Goal: Information Seeking & Learning: Understand process/instructions

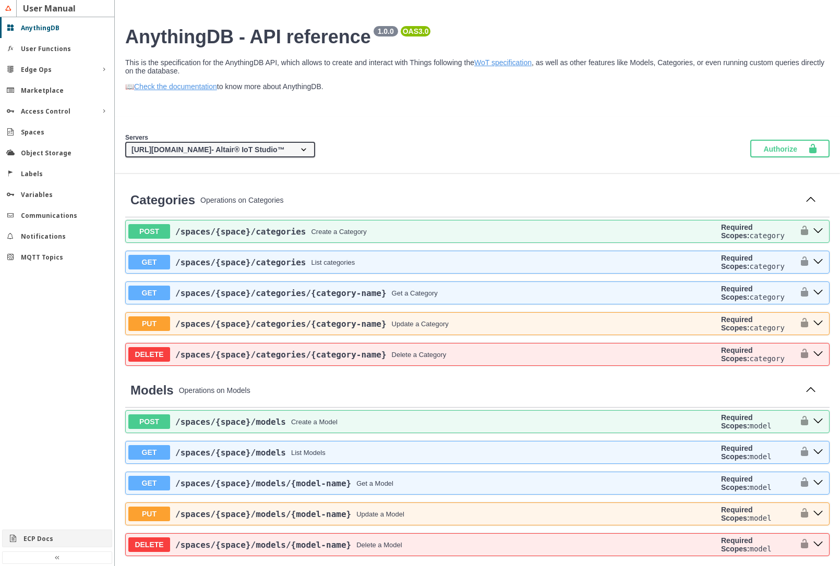
click at [0, 0] on slot "ECP Docs" at bounding box center [0, 0] width 0 height 0
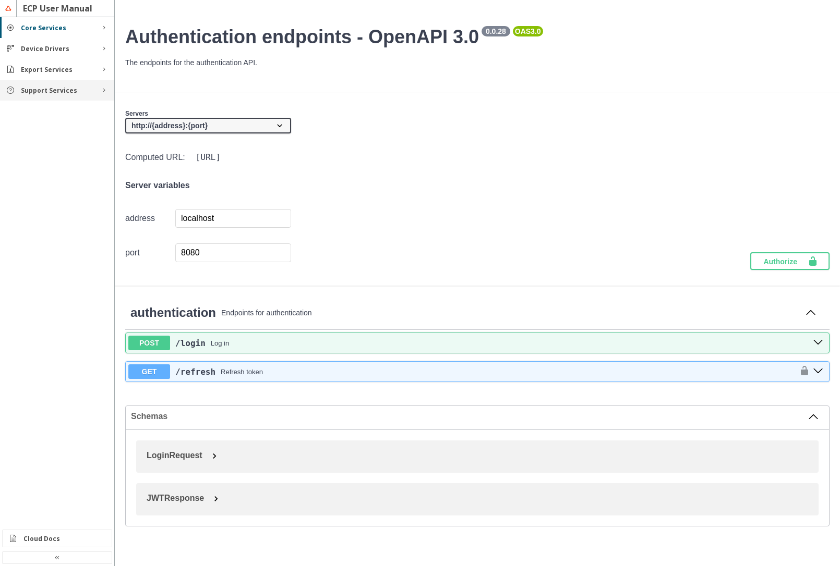
click at [43, 99] on div "Support Services" at bounding box center [57, 90] width 114 height 21
click at [48, 115] on div "Functions" at bounding box center [57, 109] width 114 height 17
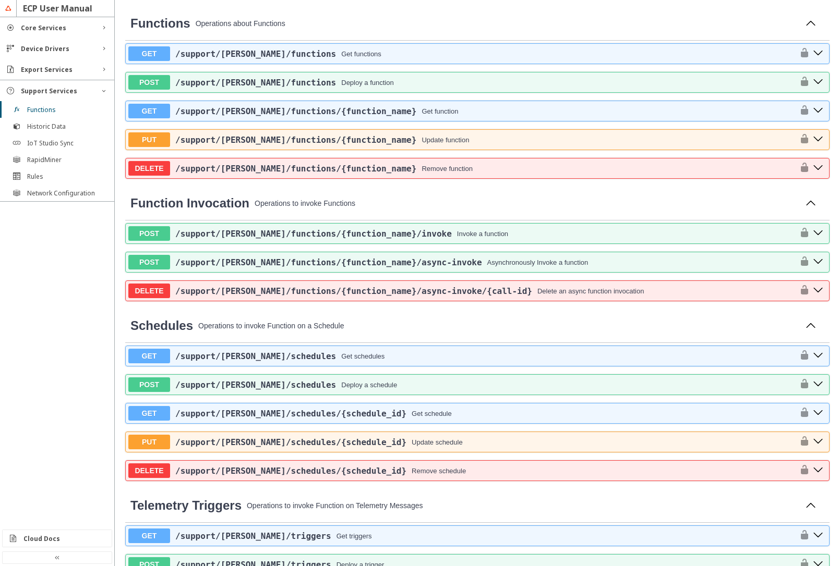
scroll to position [285, 0]
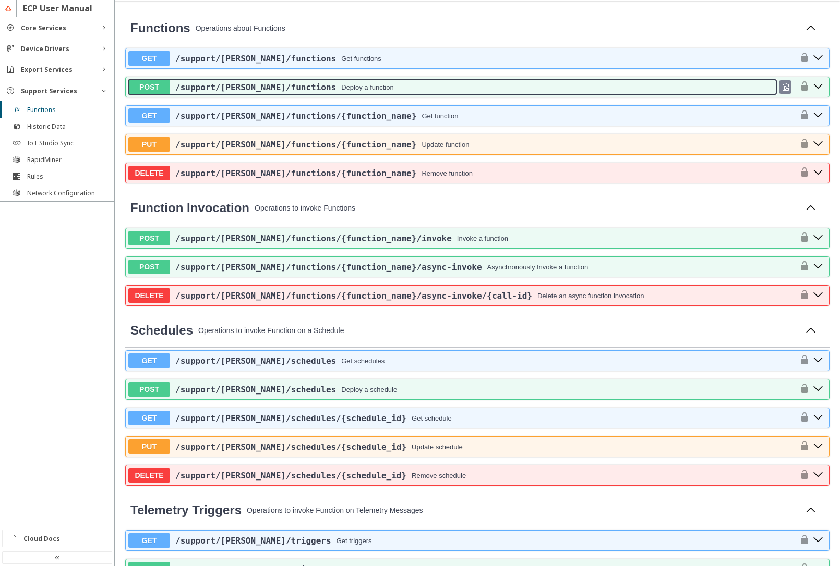
click at [368, 84] on div "/support /[PERSON_NAME] /functions Deploy a function" at bounding box center [473, 87] width 606 height 10
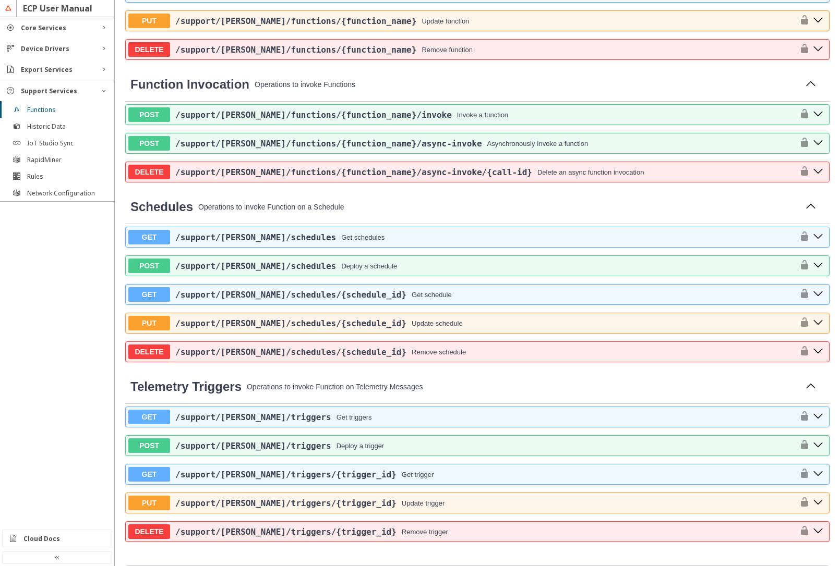
scroll to position [885, 0]
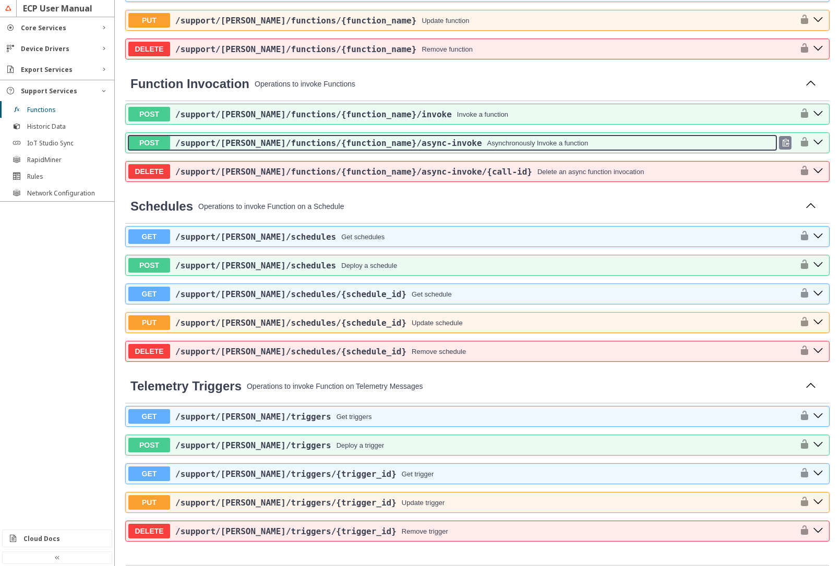
click at [487, 147] on div "Asynchronously Invoke a function" at bounding box center [537, 143] width 101 height 8
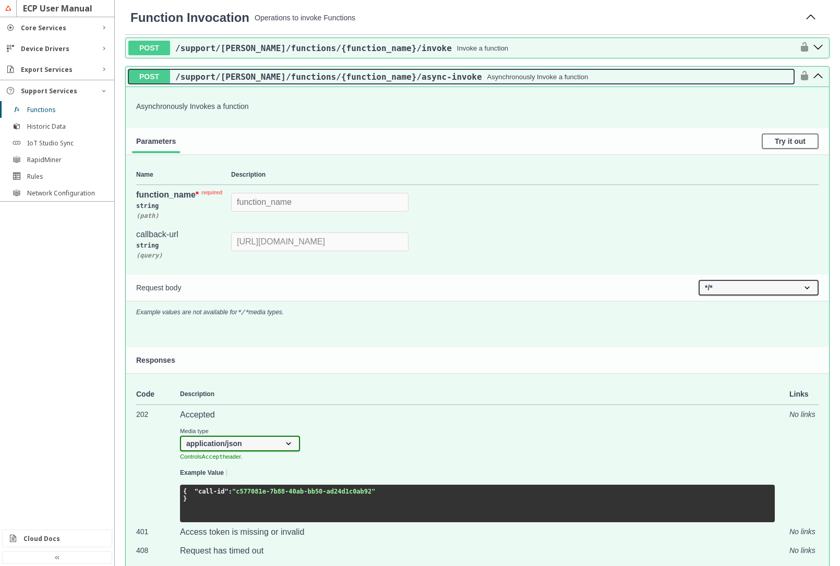
scroll to position [947, 0]
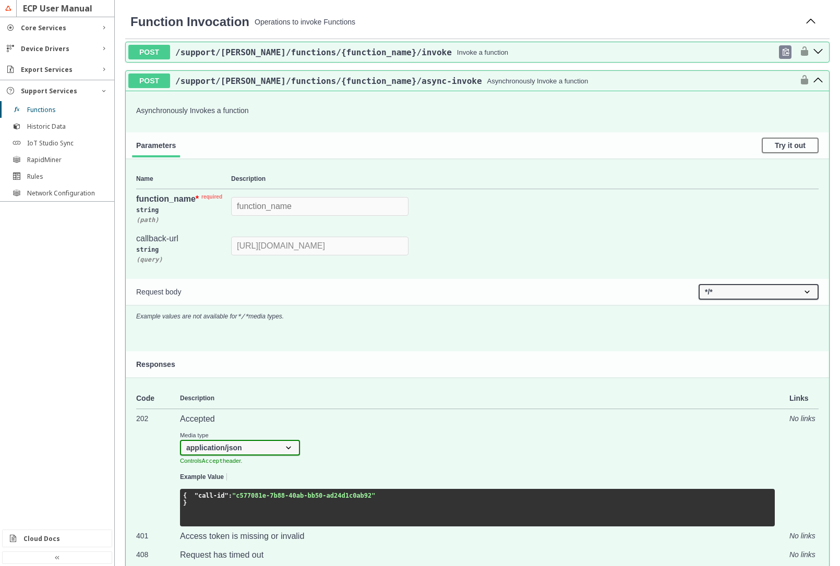
click at [434, 62] on div "POST /support /[PERSON_NAME] /functions /{function_name} /invoke Invoke a funct…" at bounding box center [477, 52] width 703 height 20
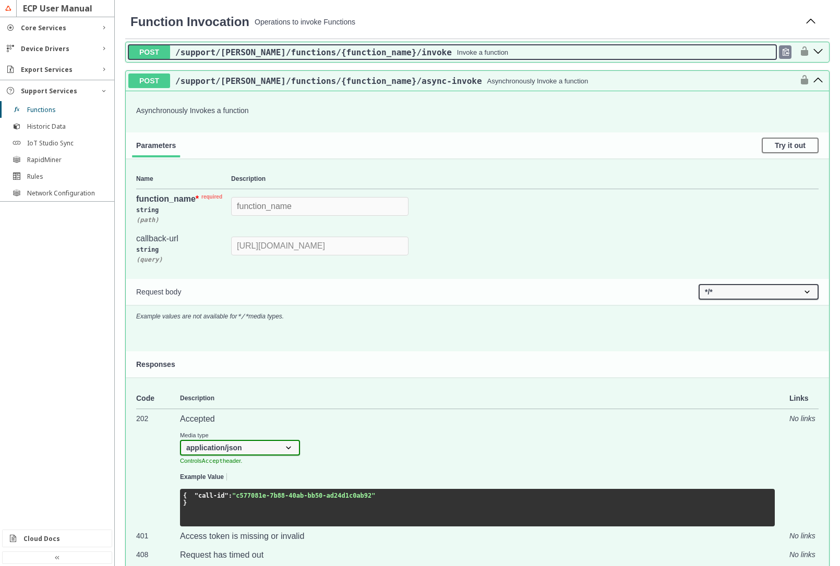
click at [457, 56] on div "Invoke a function" at bounding box center [482, 53] width 51 height 8
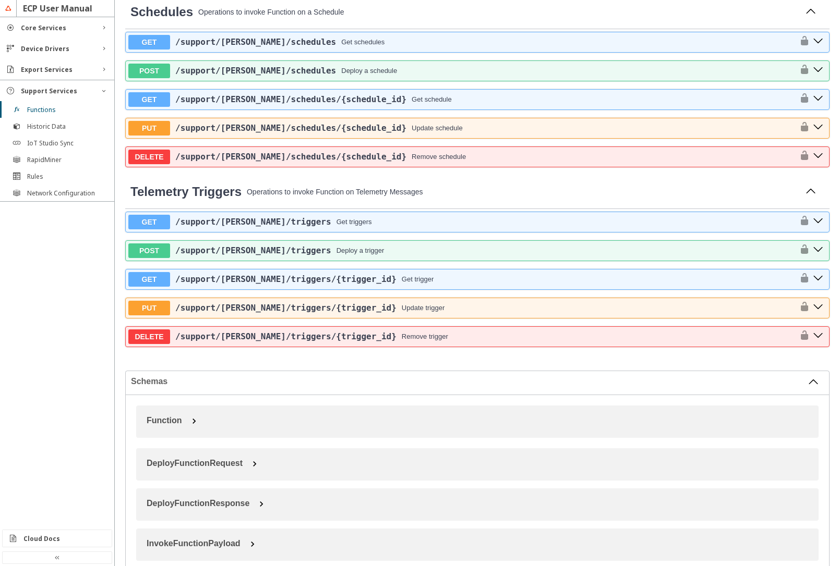
scroll to position [2147, 0]
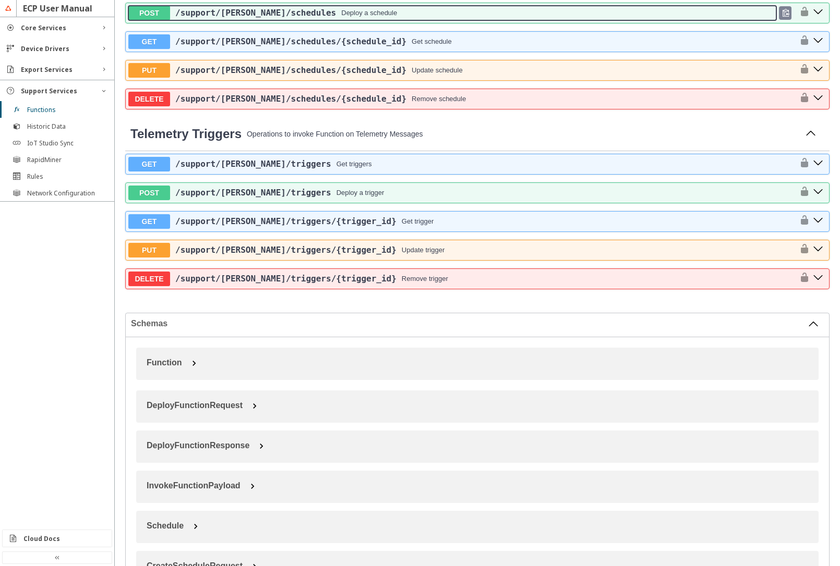
click at [346, 17] on div "Deploy a schedule" at bounding box center [369, 13] width 56 height 8
